Goal: Task Accomplishment & Management: Use online tool/utility

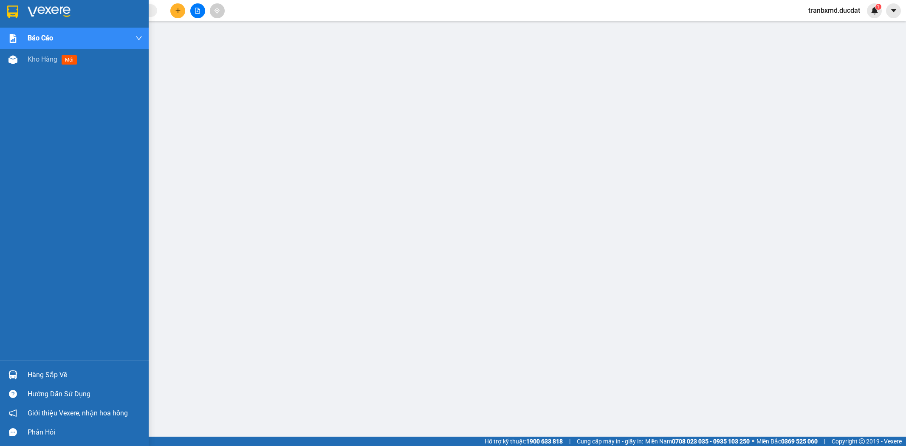
click at [20, 64] on div "Kho hàng mới" at bounding box center [74, 59] width 149 height 21
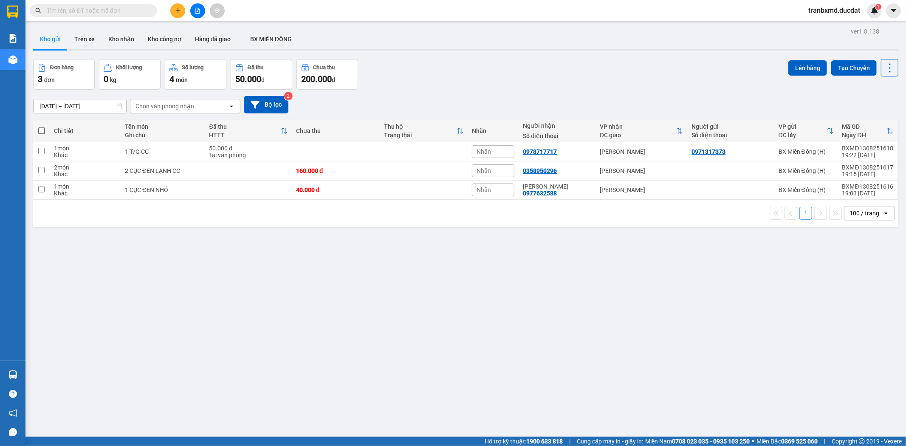
click at [40, 132] on span at bounding box center [41, 130] width 7 height 7
click at [42, 127] on input "checkbox" at bounding box center [42, 127] width 0 height 0
checkbox input "true"
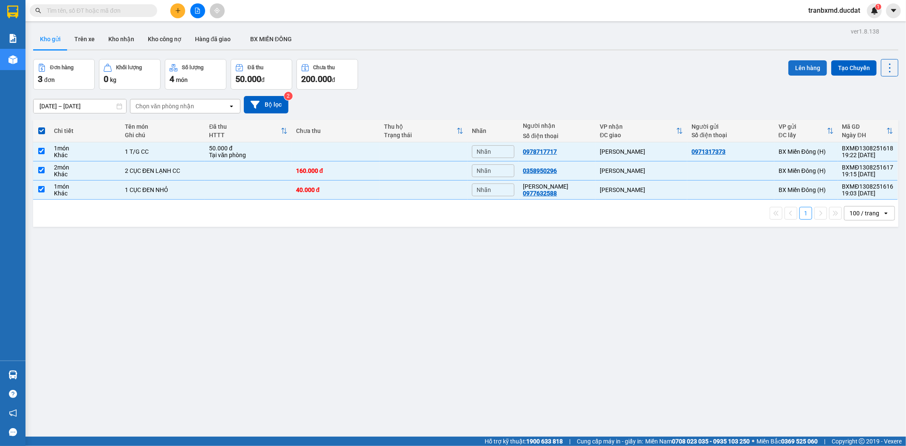
click at [792, 64] on button "Lên hàng" at bounding box center [808, 67] width 39 height 15
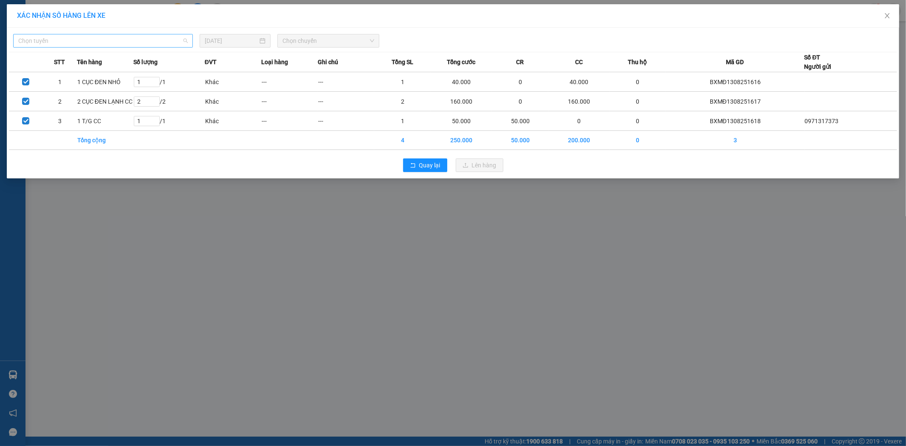
click at [134, 44] on span "Chọn tuyến" at bounding box center [103, 40] width 170 height 13
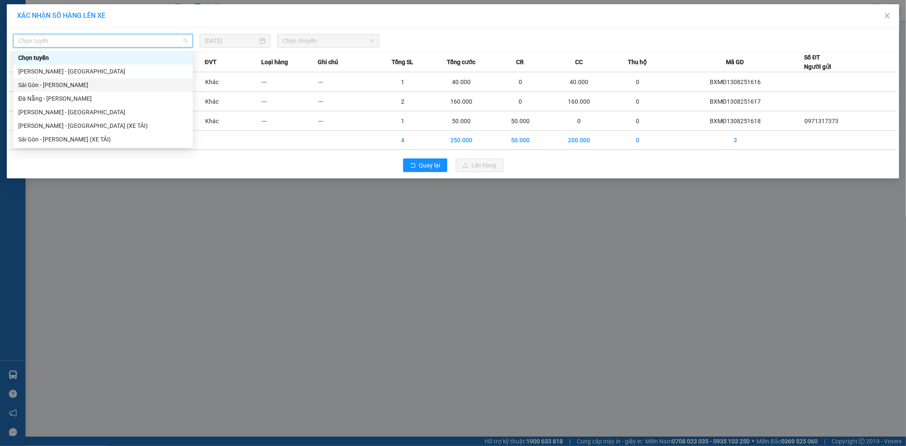
click at [79, 86] on div "Sài Gòn - [PERSON_NAME]" at bounding box center [103, 84] width 170 height 9
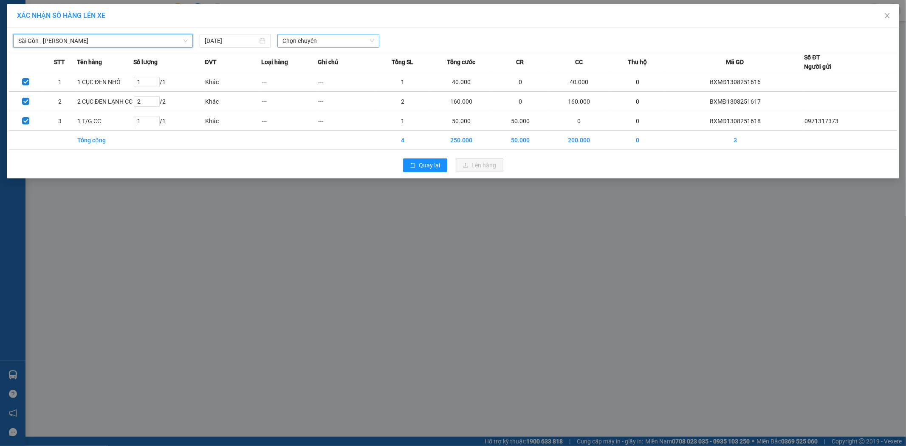
click at [340, 39] on span "Chọn chuyến" at bounding box center [329, 40] width 92 height 13
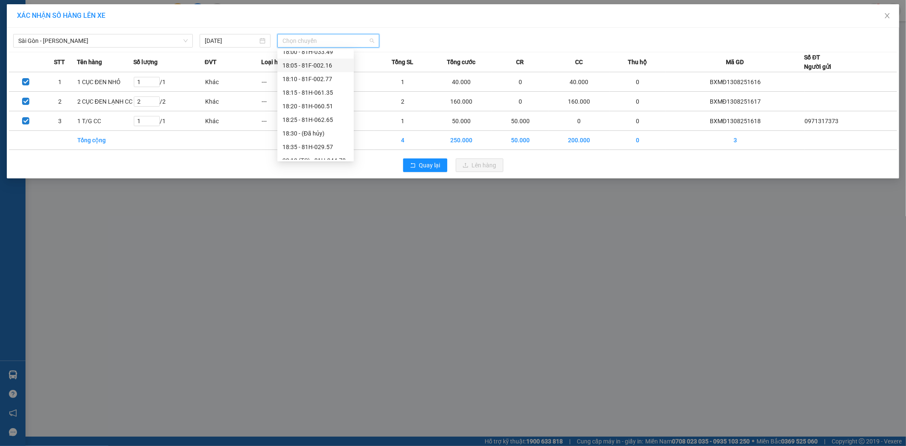
scroll to position [68, 0]
click at [332, 128] on div "18:35 - 81H-029.57" at bounding box center [316, 125] width 66 height 9
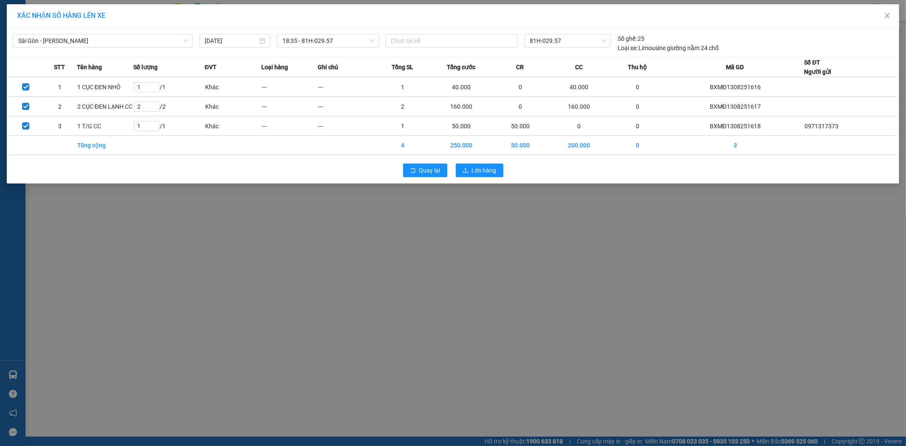
click at [357, 32] on div "Sài Gòn - [PERSON_NAME] [DATE] 18:35 - 81H-029.57 Chọn tài xế 81H-029.57 Số ghế…" at bounding box center [453, 41] width 888 height 23
click at [356, 45] on span "18:35 - 81H-029.57" at bounding box center [329, 40] width 92 height 13
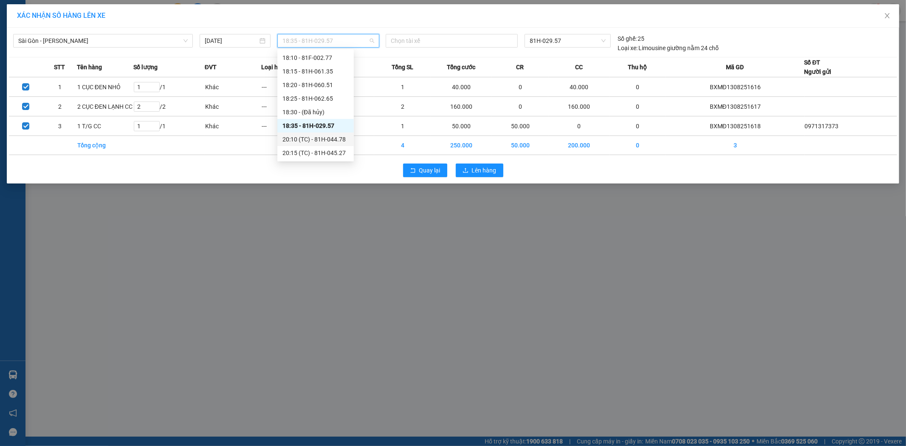
click at [328, 133] on div "20:10 (TC) - 81H-044.78" at bounding box center [315, 140] width 76 height 14
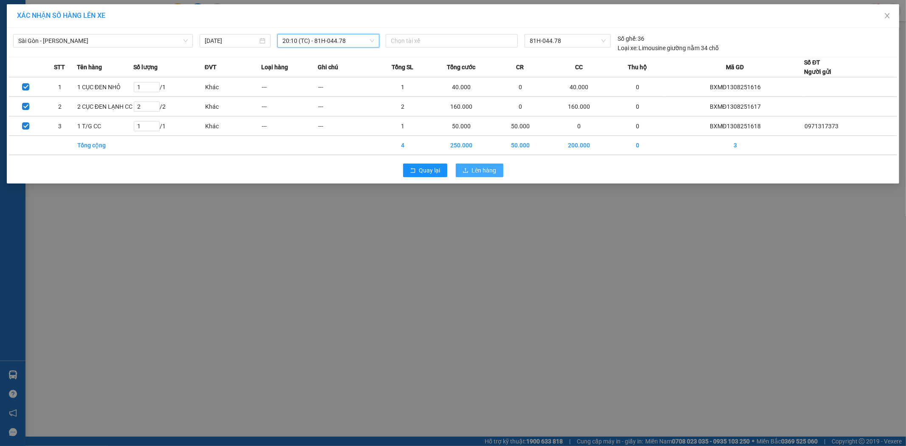
click at [482, 168] on span "Lên hàng" at bounding box center [484, 170] width 25 height 9
